Goal: Task Accomplishment & Management: Manage account settings

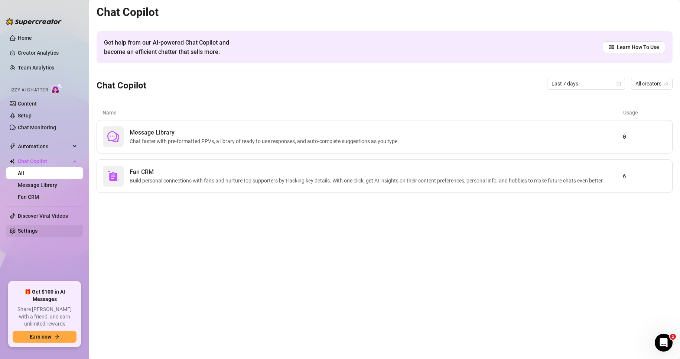
click at [36, 229] on link "Settings" at bounding box center [28, 231] width 20 height 6
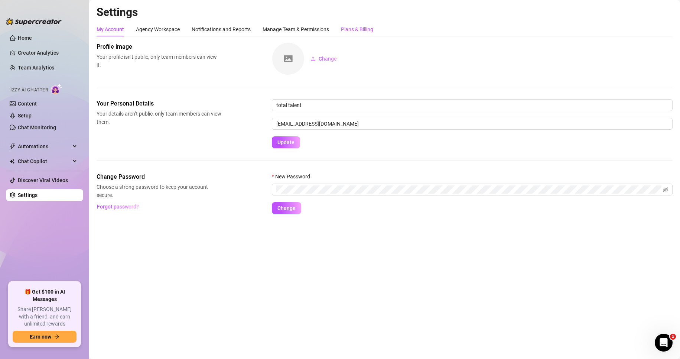
click at [365, 30] on div "Plans & Billing" at bounding box center [357, 29] width 32 height 8
